Goal: Find specific page/section: Find specific page/section

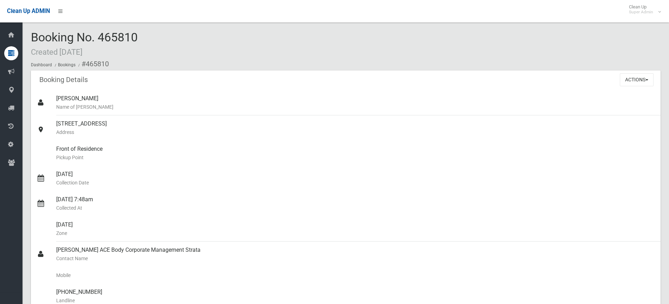
scroll to position [140, 0]
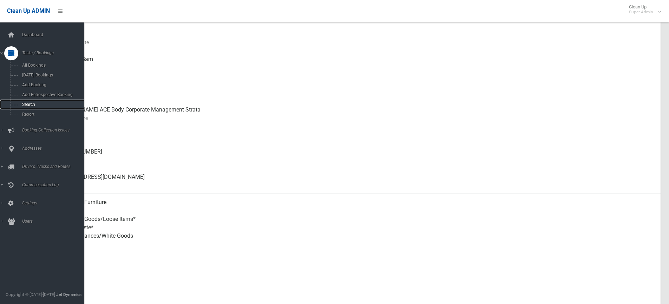
click at [30, 104] on span "Search" at bounding box center [52, 104] width 64 height 5
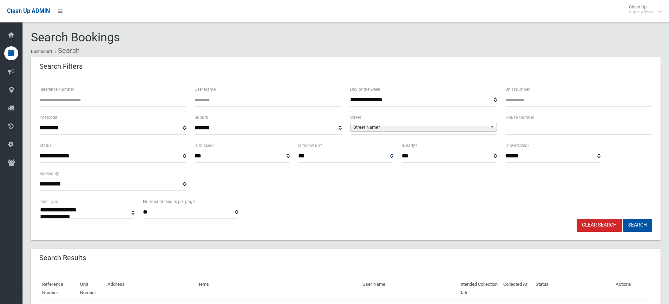
select select
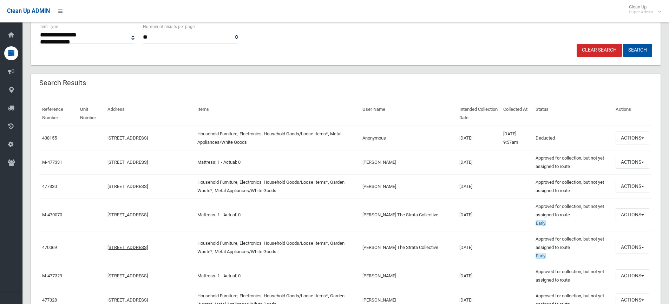
scroll to position [175, 0]
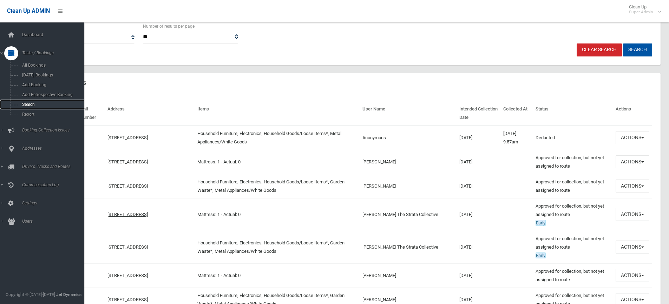
click at [30, 102] on link "Search" at bounding box center [45, 105] width 90 height 10
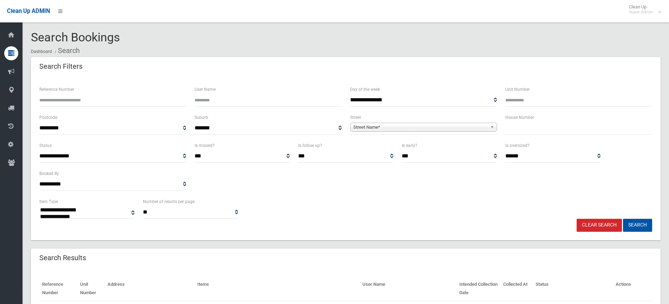
select select
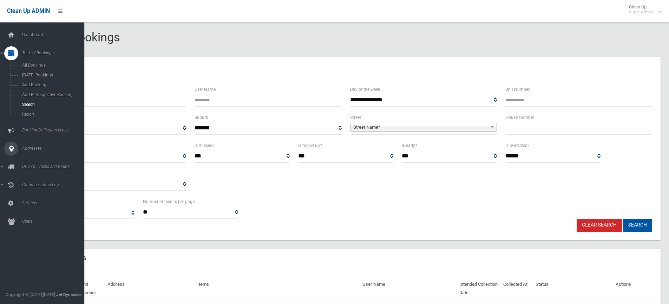
click at [34, 144] on link "Addresses" at bounding box center [45, 149] width 90 height 14
click at [35, 102] on span "All Addresses" at bounding box center [52, 101] width 64 height 5
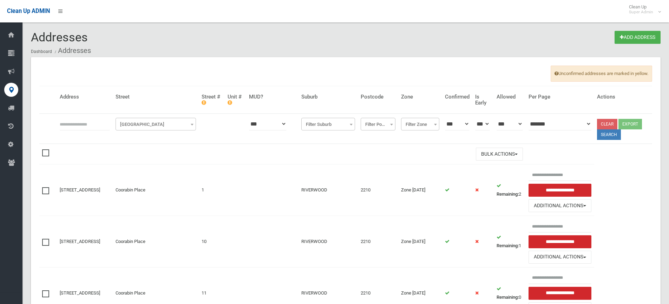
drag, startPoint x: 153, startPoint y: 127, endPoint x: 148, endPoint y: 130, distance: 5.7
click at [152, 127] on span "[GEOGRAPHIC_DATA]" at bounding box center [155, 125] width 77 height 10
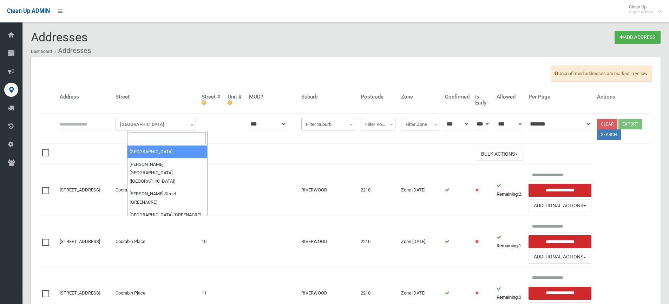
click at [140, 139] on input "search" at bounding box center [167, 138] width 77 height 12
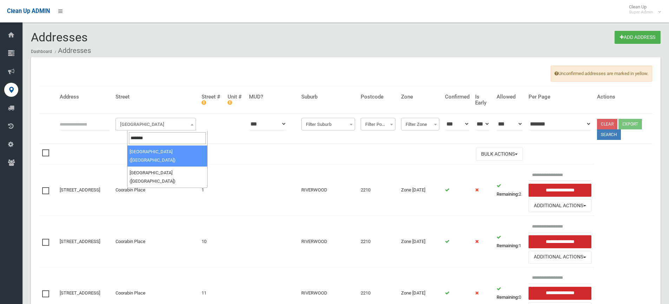
type input "*******"
select select "****"
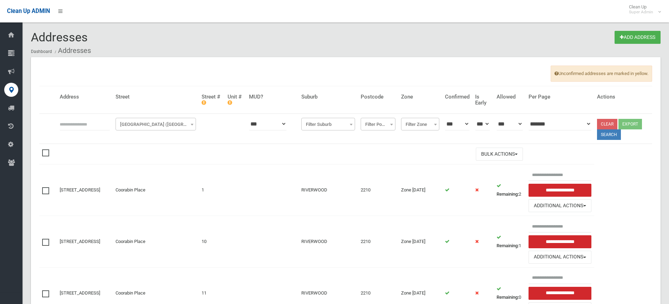
click at [77, 124] on input "text" at bounding box center [85, 124] width 50 height 13
type input "**"
click at [617, 137] on button "Search" at bounding box center [609, 135] width 24 height 11
